Goal: Task Accomplishment & Management: Use online tool/utility

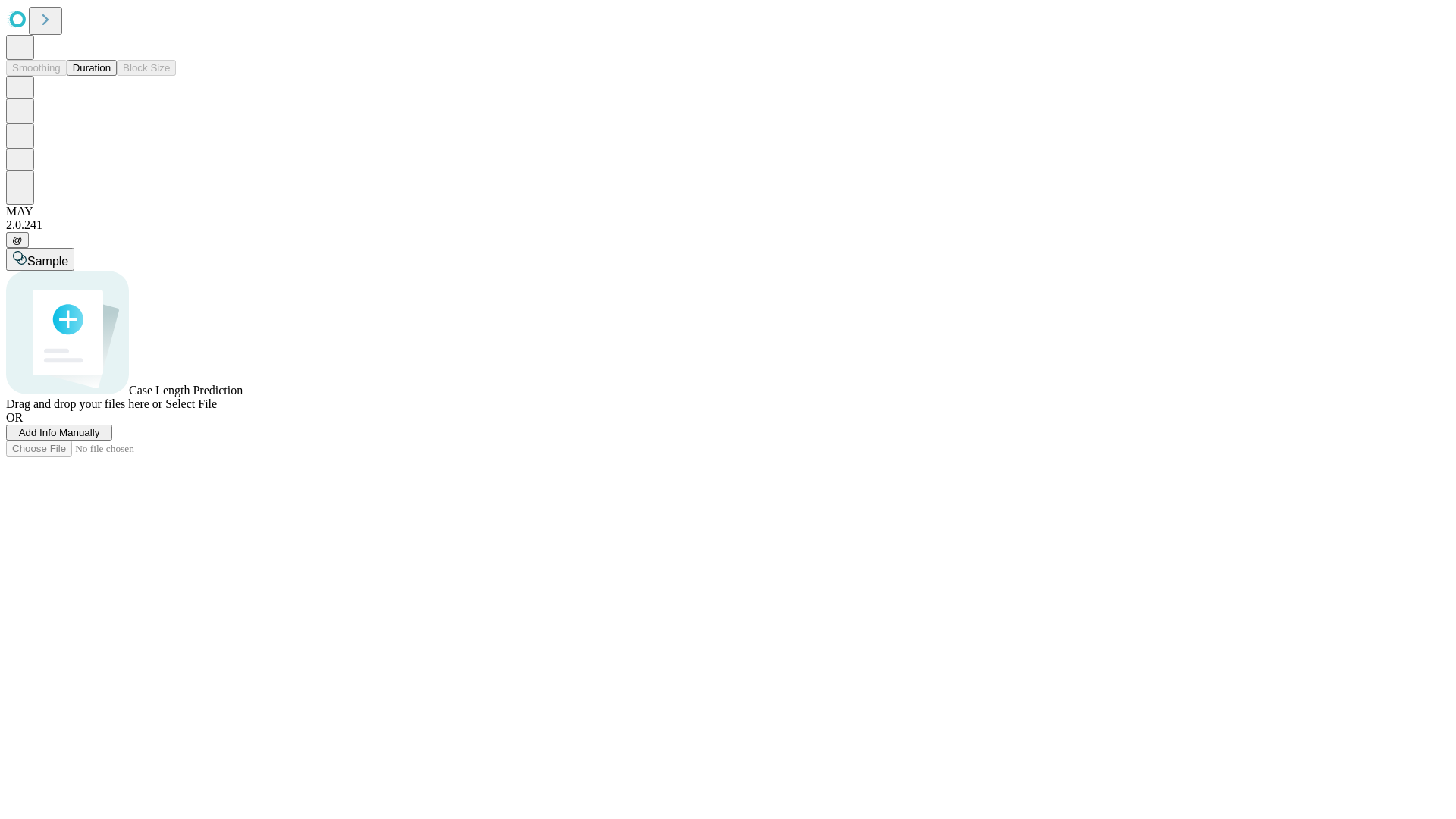
click at [111, 76] on button "Duration" at bounding box center [91, 67] width 50 height 16
click at [100, 438] on span "Add Info Manually" at bounding box center [59, 433] width 81 height 11
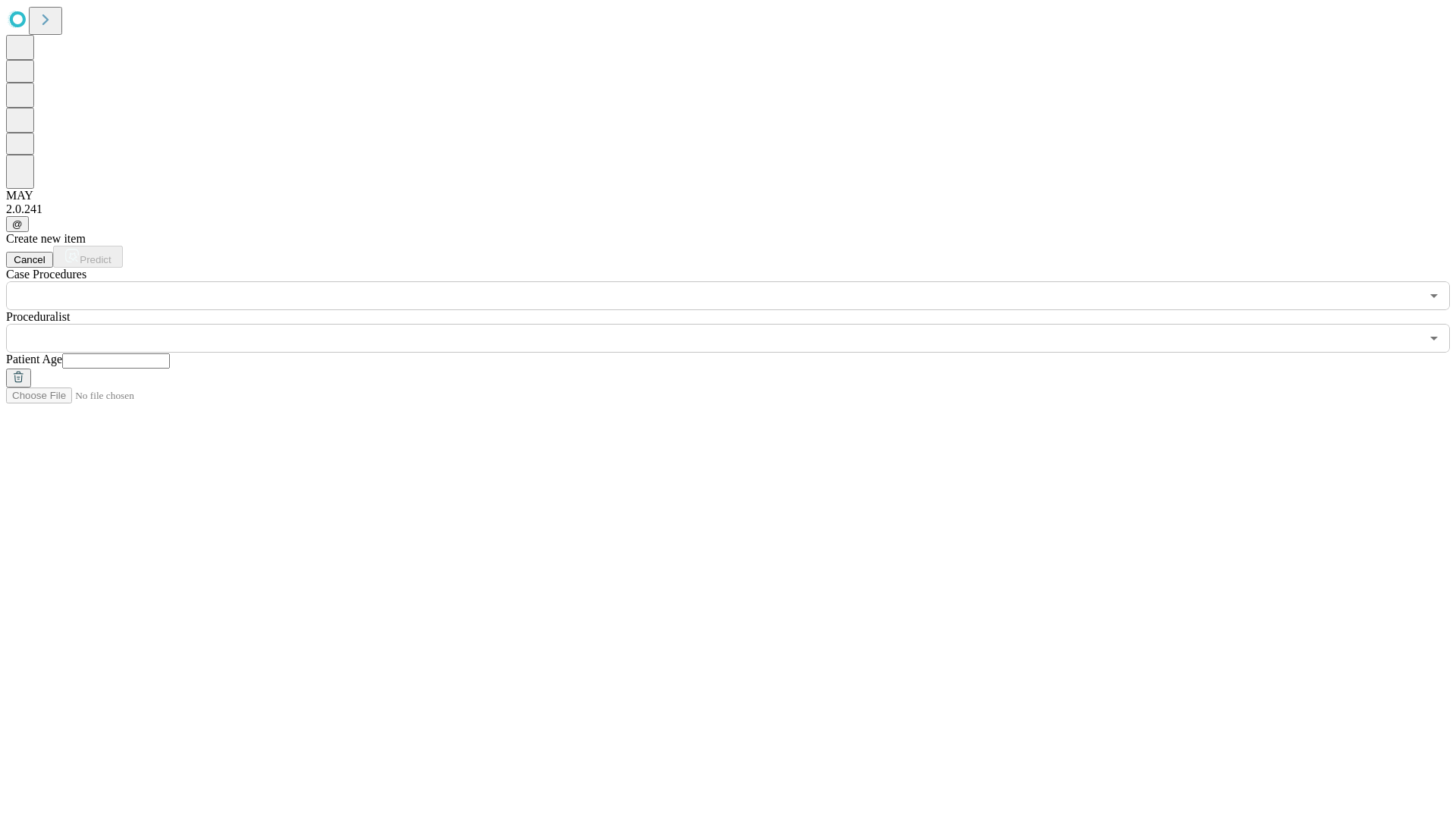
click at [170, 353] on input "text" at bounding box center [116, 361] width 107 height 15
type input "**"
click at [738, 324] on input "text" at bounding box center [713, 338] width 1414 height 28
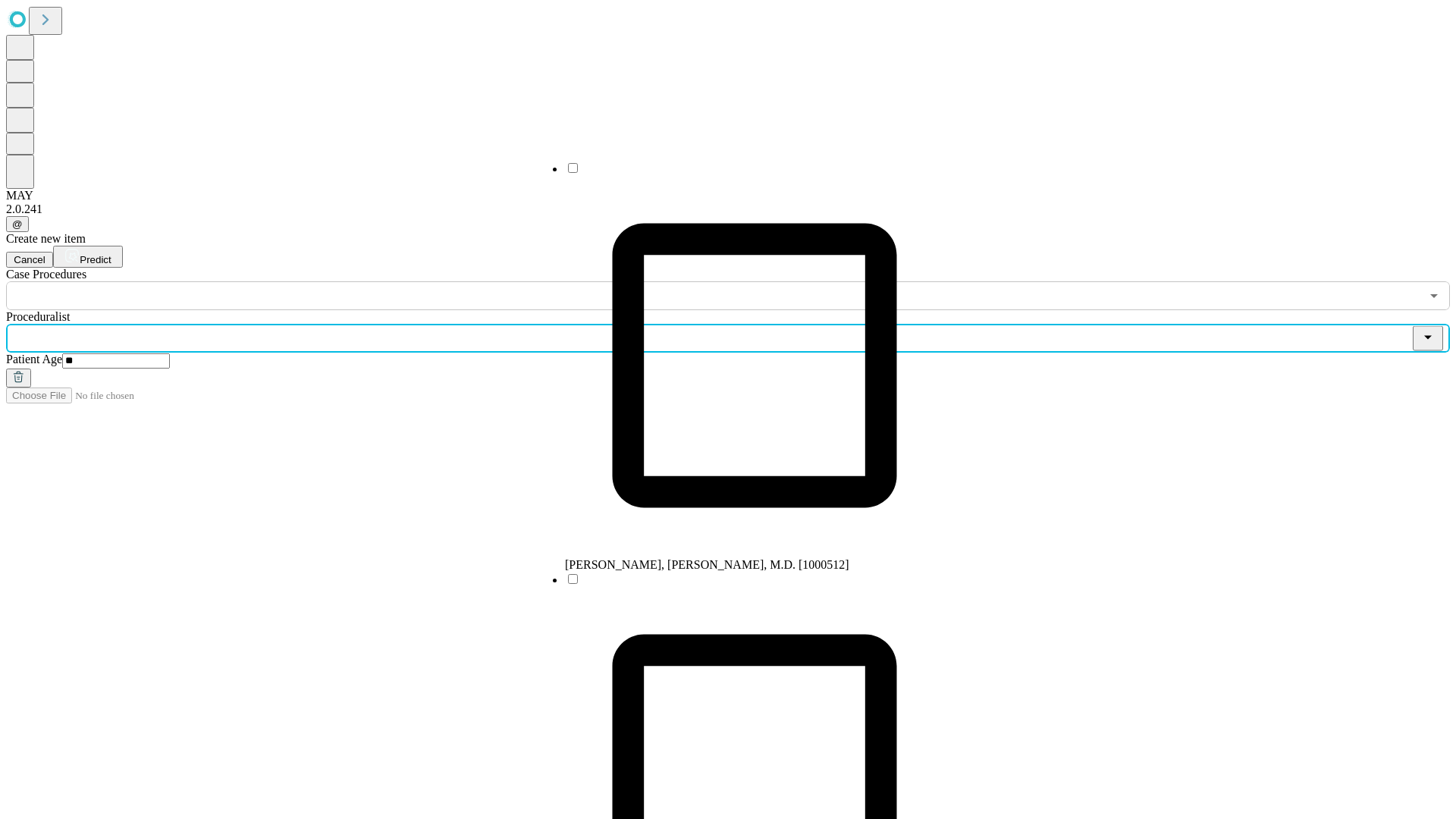
click at [739, 174] on li "[PERSON_NAME], [PERSON_NAME], M.D. [1000512]" at bounding box center [755, 365] width 380 height 411
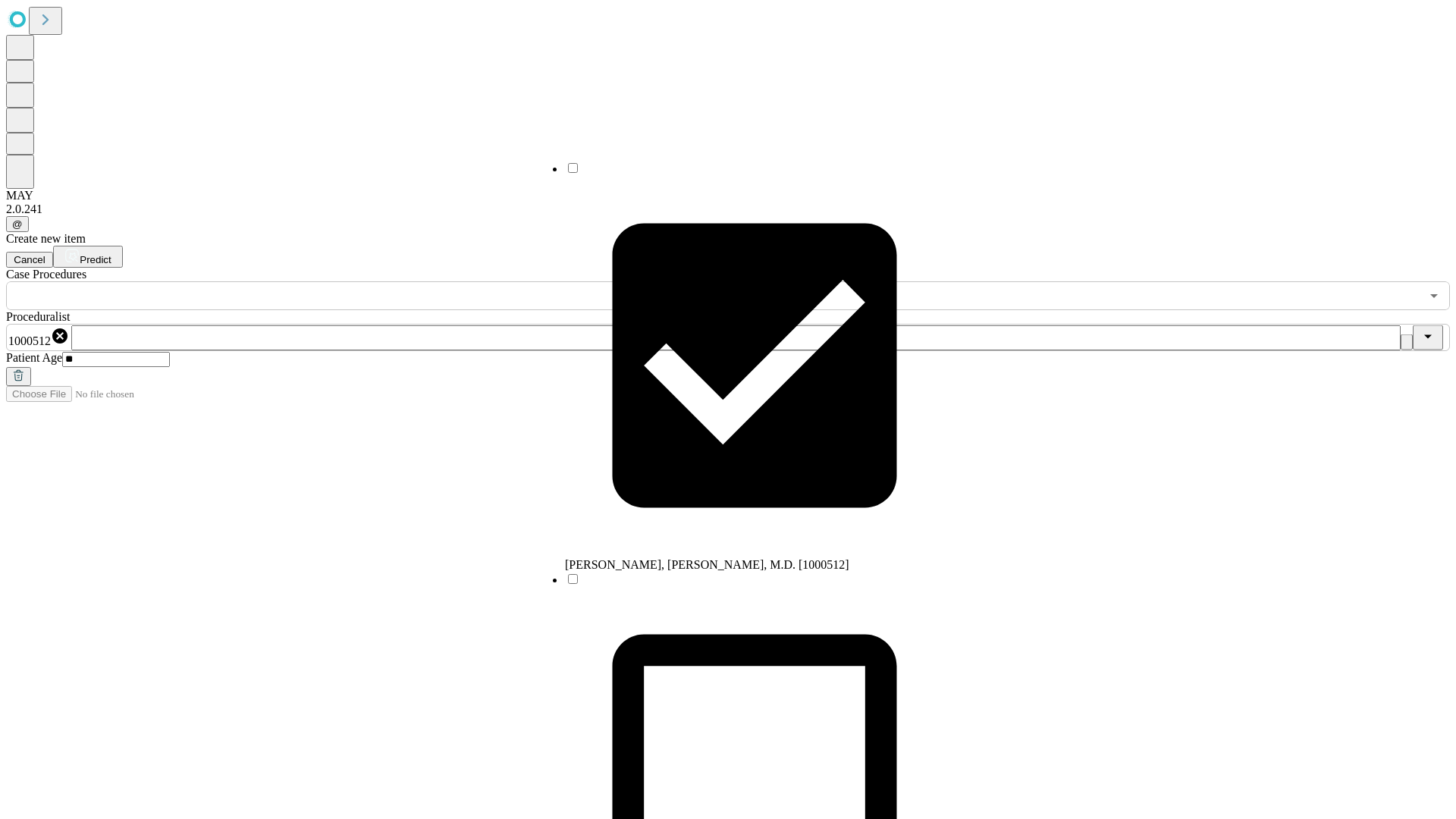
click at [319, 281] on input "text" at bounding box center [713, 295] width 1414 height 28
